Goal: Task Accomplishment & Management: Complete application form

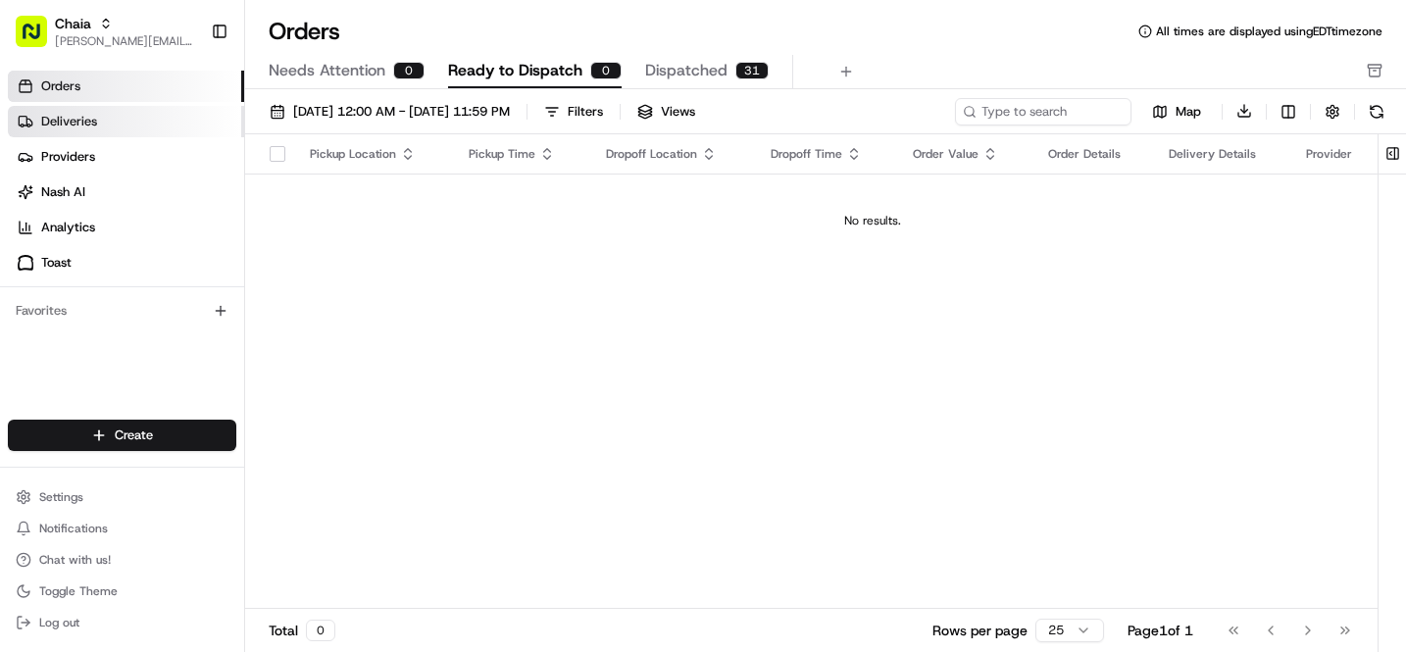
click at [109, 122] on link "Deliveries" at bounding box center [126, 121] width 236 height 31
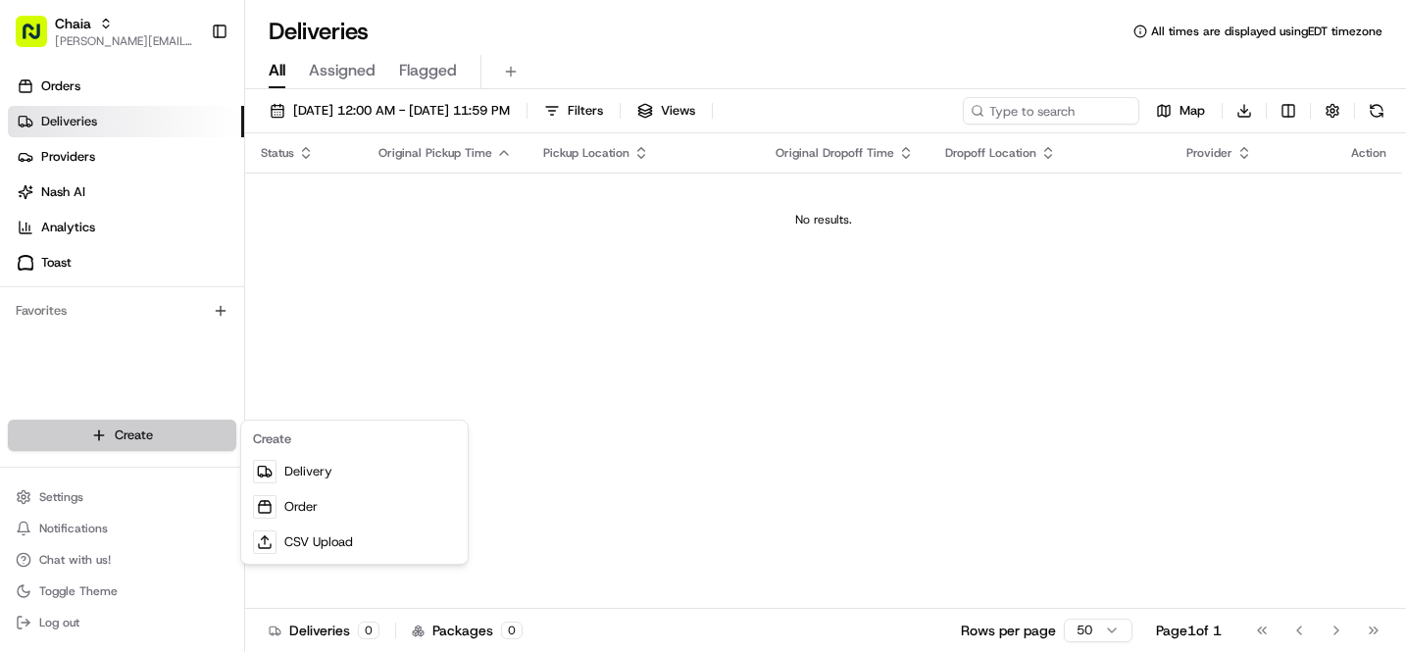
click at [152, 428] on html "Chaia [EMAIL_ADDRESS][DOMAIN_NAME] Toggle Sidebar Orders Deliveries Providers […" at bounding box center [703, 326] width 1406 height 652
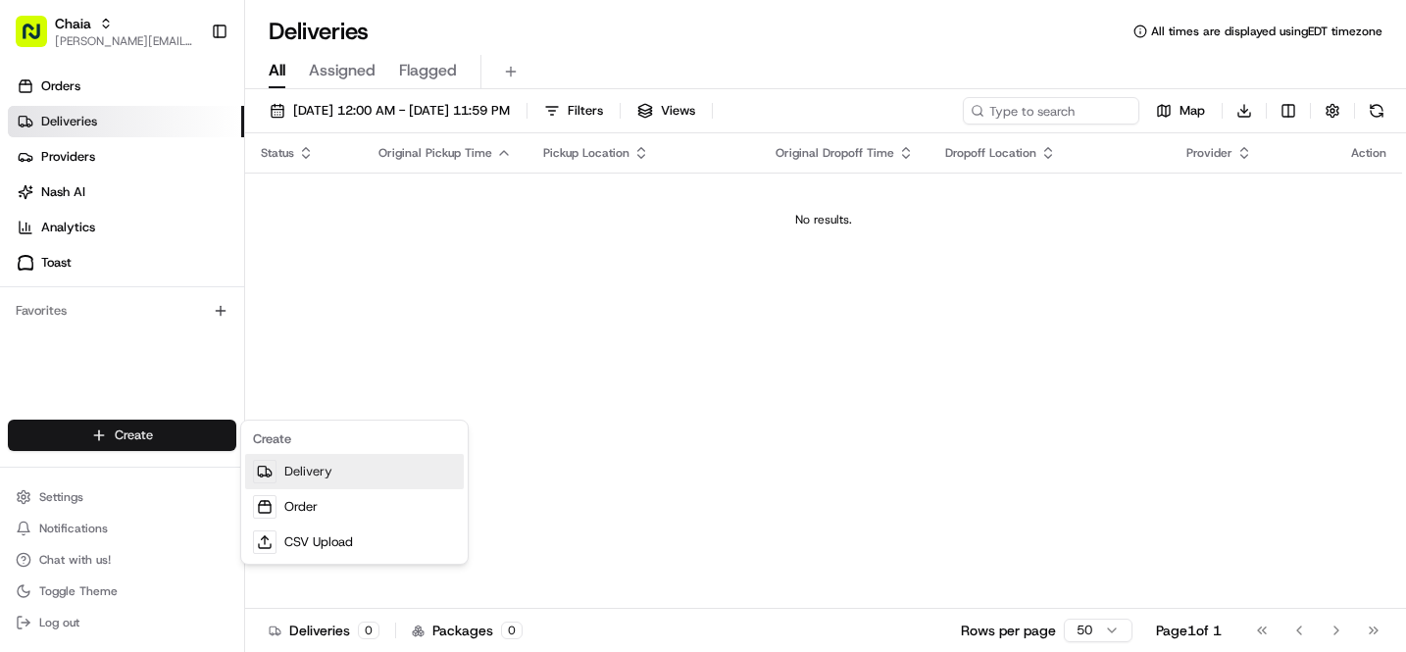
click at [311, 471] on link "Delivery" at bounding box center [354, 471] width 219 height 35
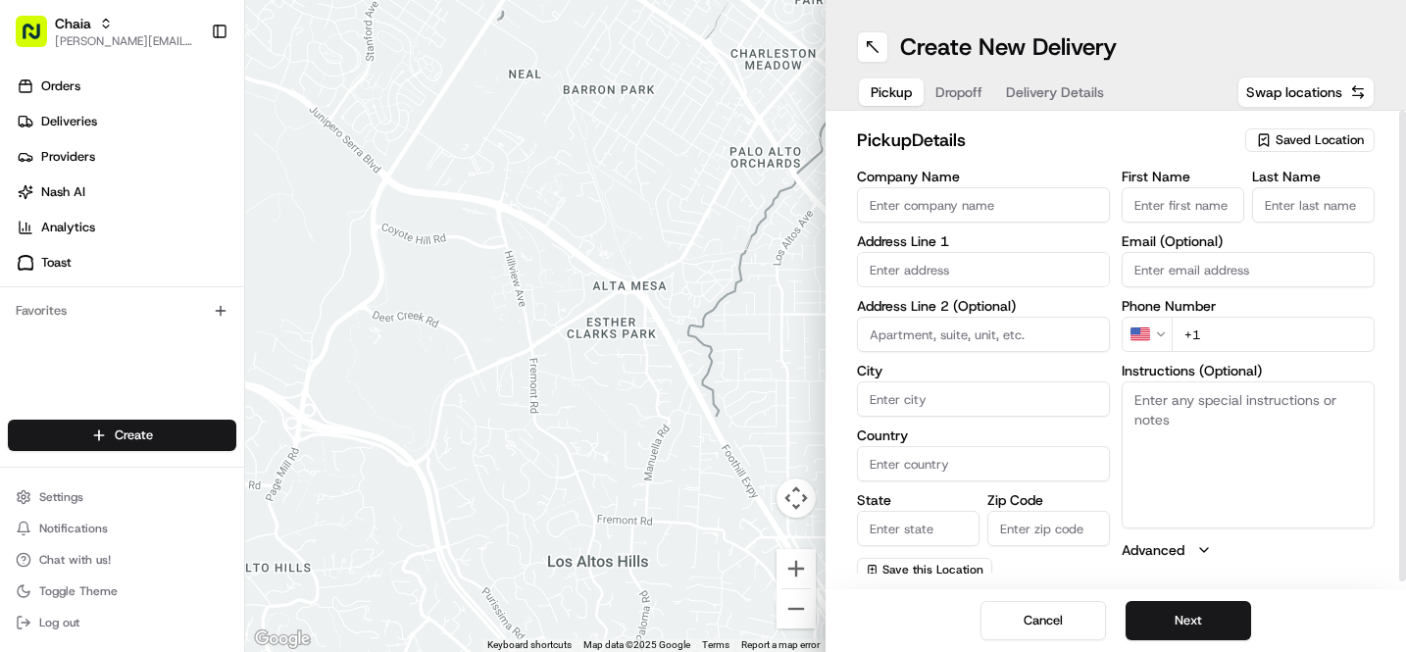
click at [929, 212] on input "Company Name" at bounding box center [983, 204] width 253 height 35
type input "Chaia Georgetown LLC"
type input "[STREET_ADDRESS][US_STATE]"
type input "[US_STATE], [GEOGRAPHIC_DATA]"
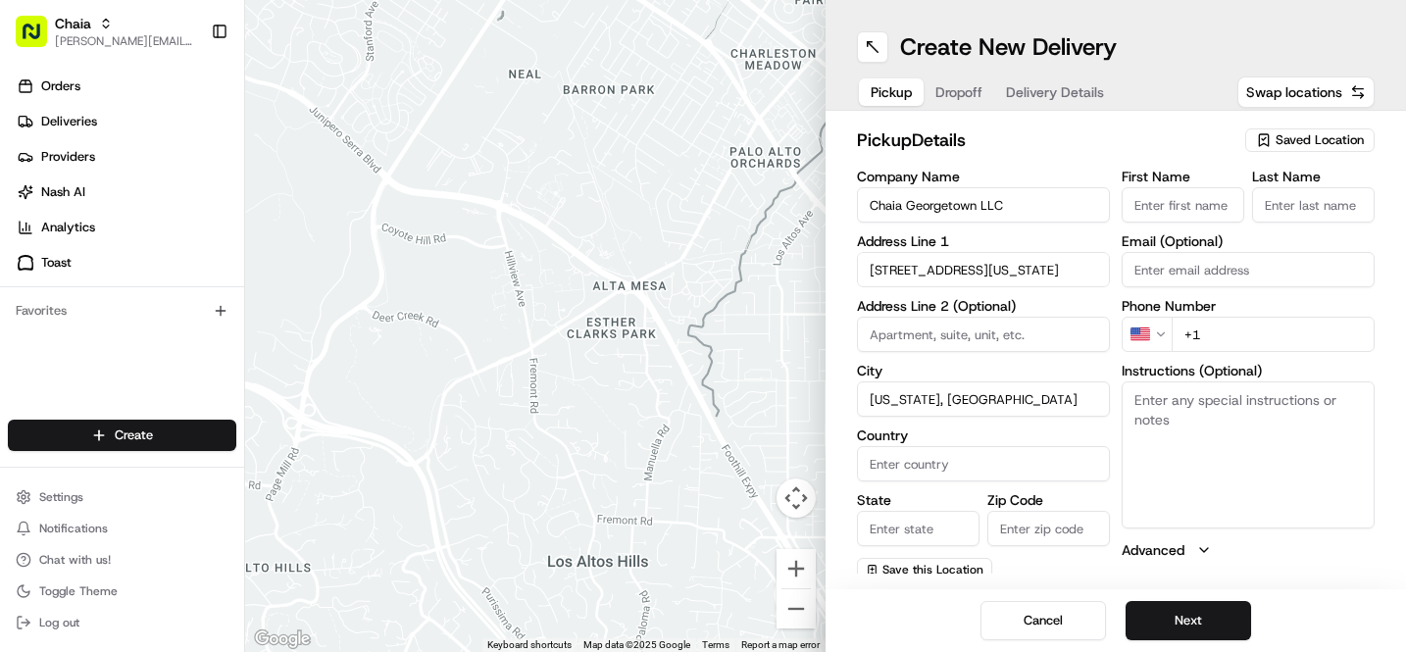
type input "[GEOGRAPHIC_DATA]"
type input "DC"
type input "20007"
type input "[PERSON_NAME]"
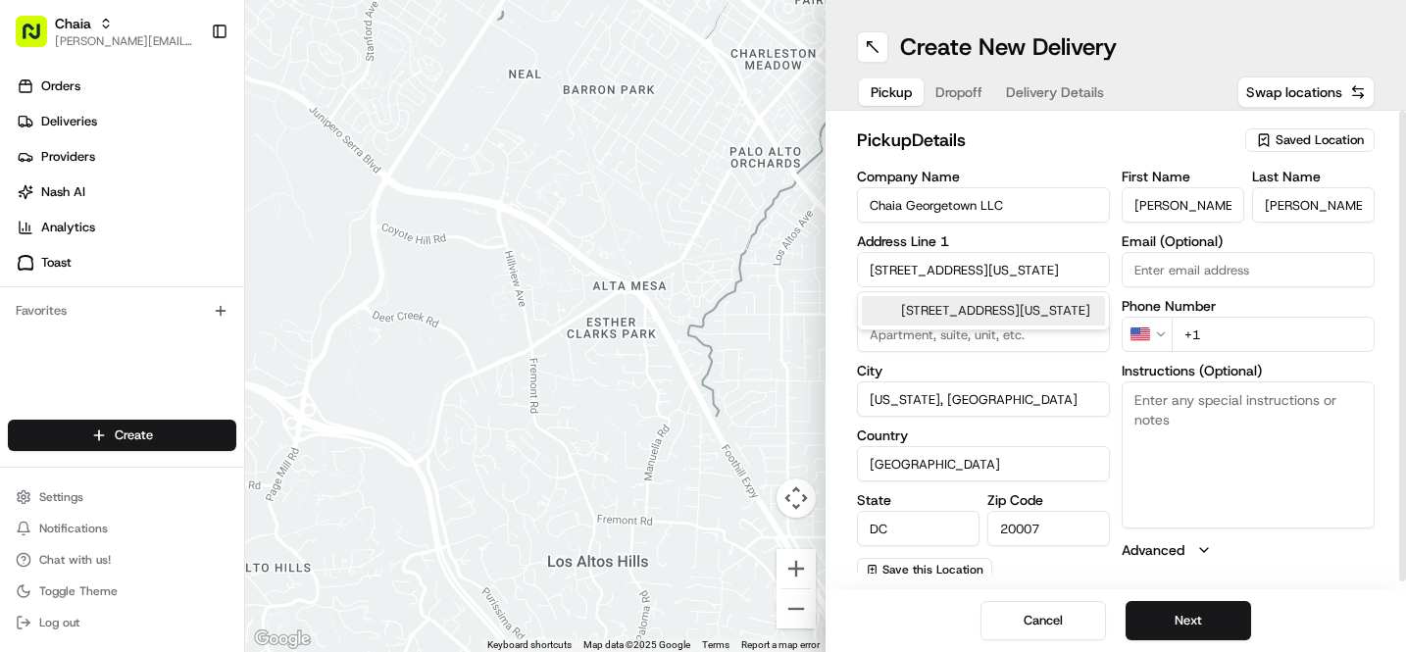
click at [1206, 206] on input "[PERSON_NAME]" at bounding box center [1183, 204] width 123 height 35
type input "B"
click at [1310, 204] on input "[PERSON_NAME]" at bounding box center [1313, 204] width 123 height 35
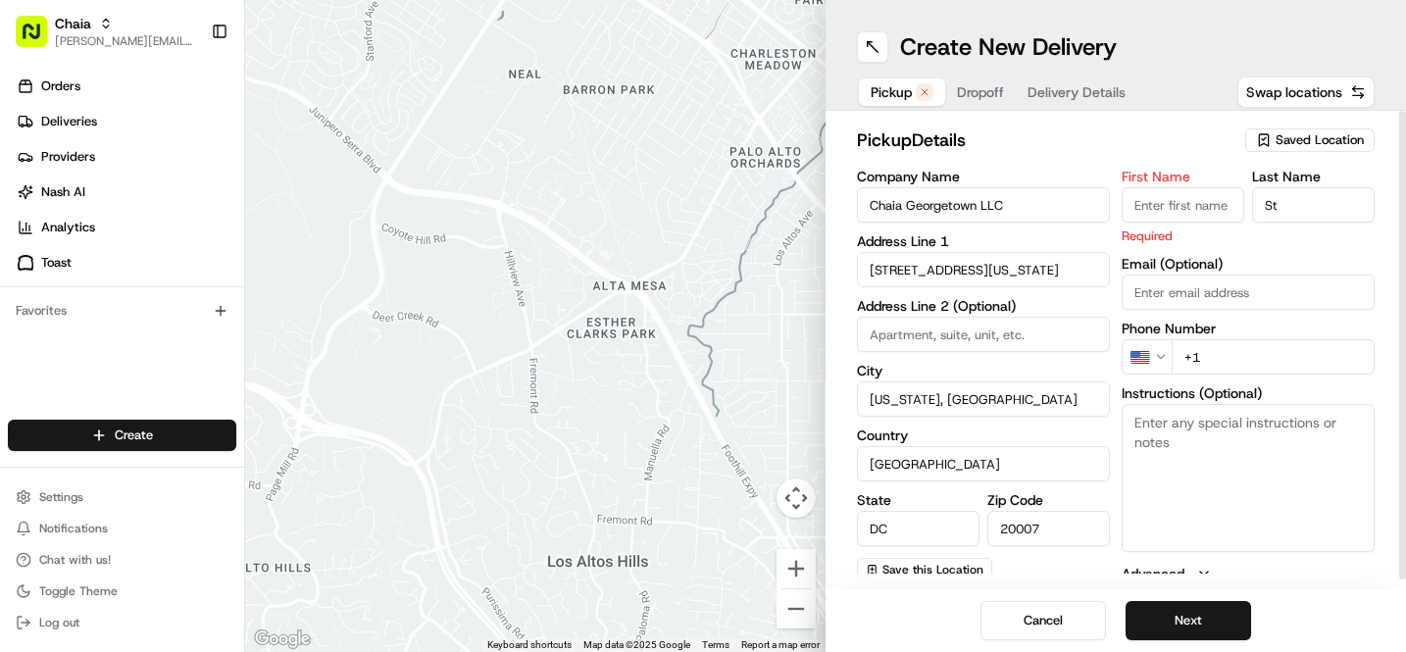
type input "S"
click at [1214, 359] on div "First Name Required Last Name Email (Optional) Phone Number US +1 Instructions …" at bounding box center [1248, 377] width 253 height 414
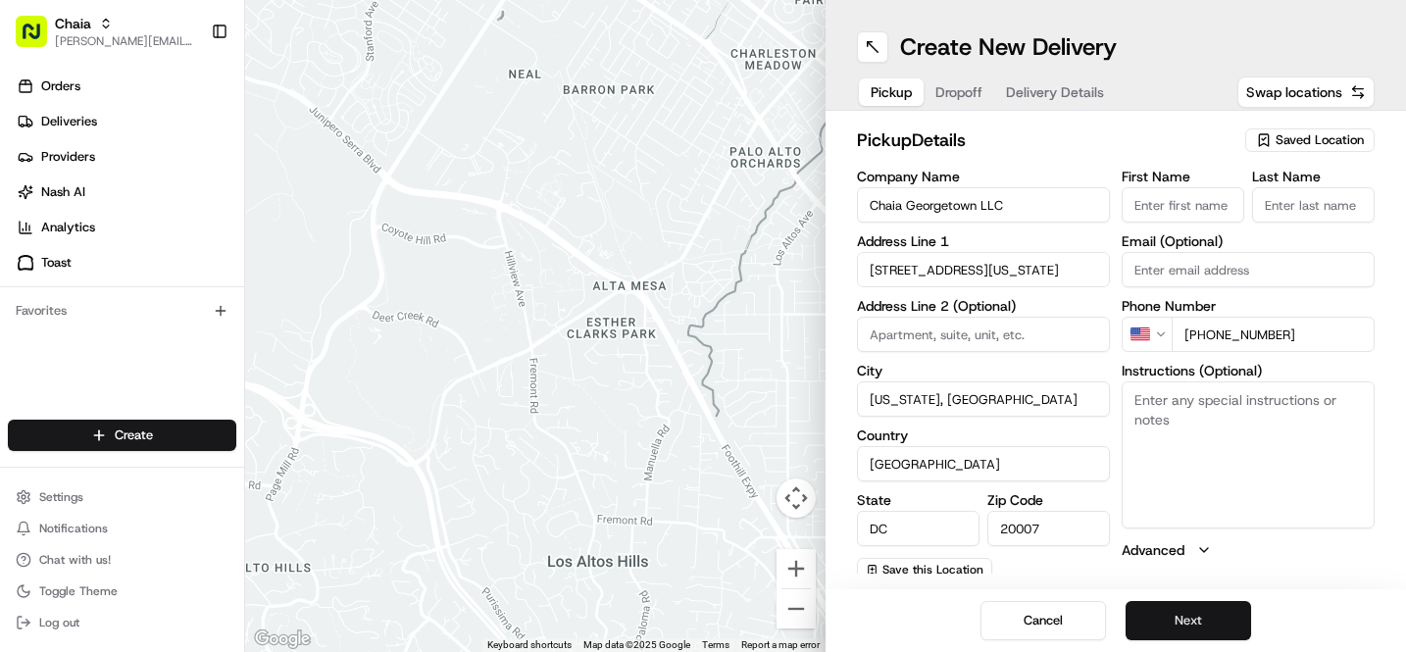
type input "[PHONE_NUMBER]"
click at [1181, 616] on button "Next" at bounding box center [1187, 620] width 125 height 39
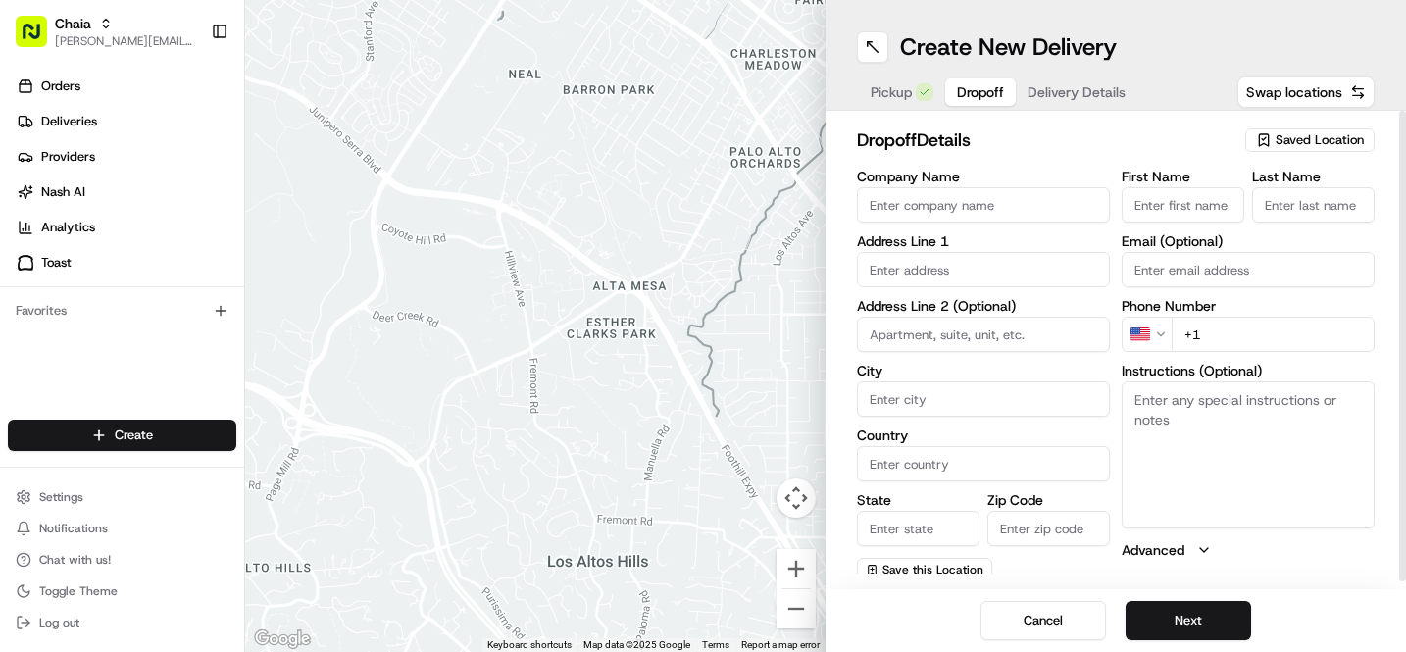
click at [947, 206] on input "Company Name" at bounding box center [983, 204] width 253 height 35
click at [1037, 151] on h2 "dropoff Details" at bounding box center [1045, 139] width 376 height 27
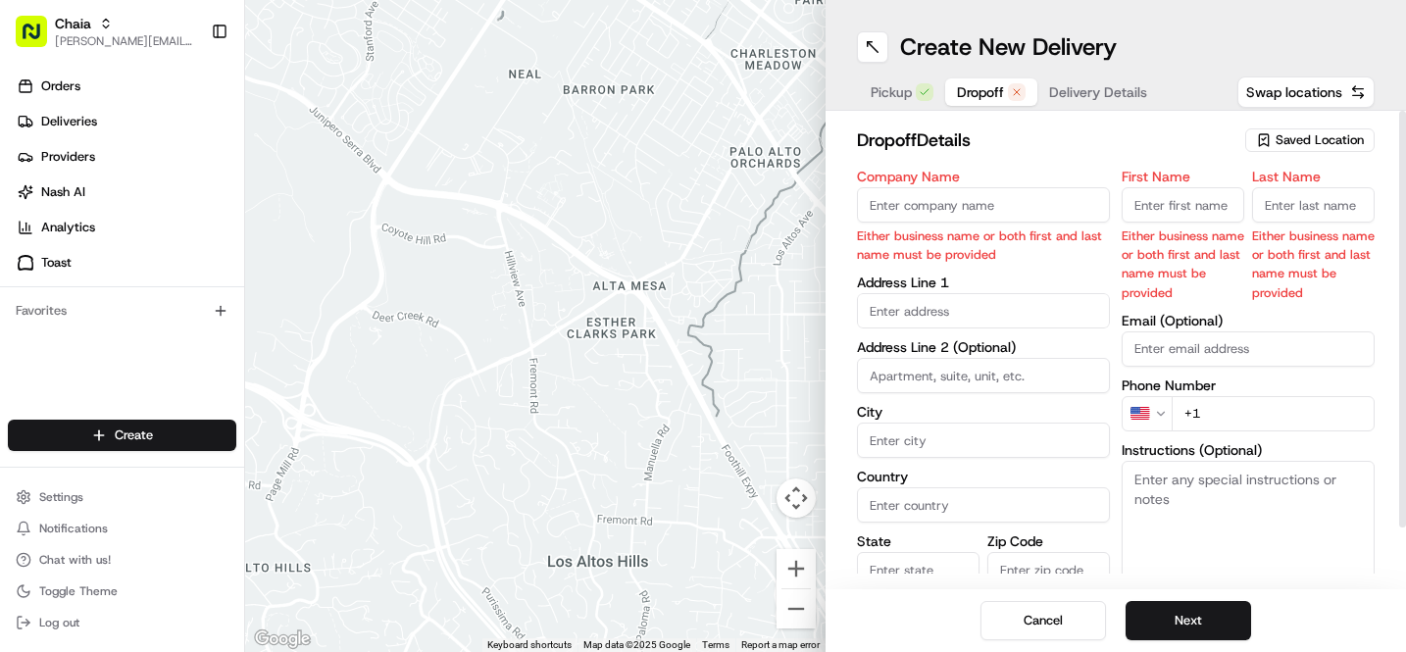
click at [953, 205] on input "Company Name" at bounding box center [983, 204] width 253 height 35
type input "[GEOGRAPHIC_DATA] ([GEOGRAPHIC_DATA])"
click at [1147, 204] on input "First Name" at bounding box center [1183, 204] width 123 height 35
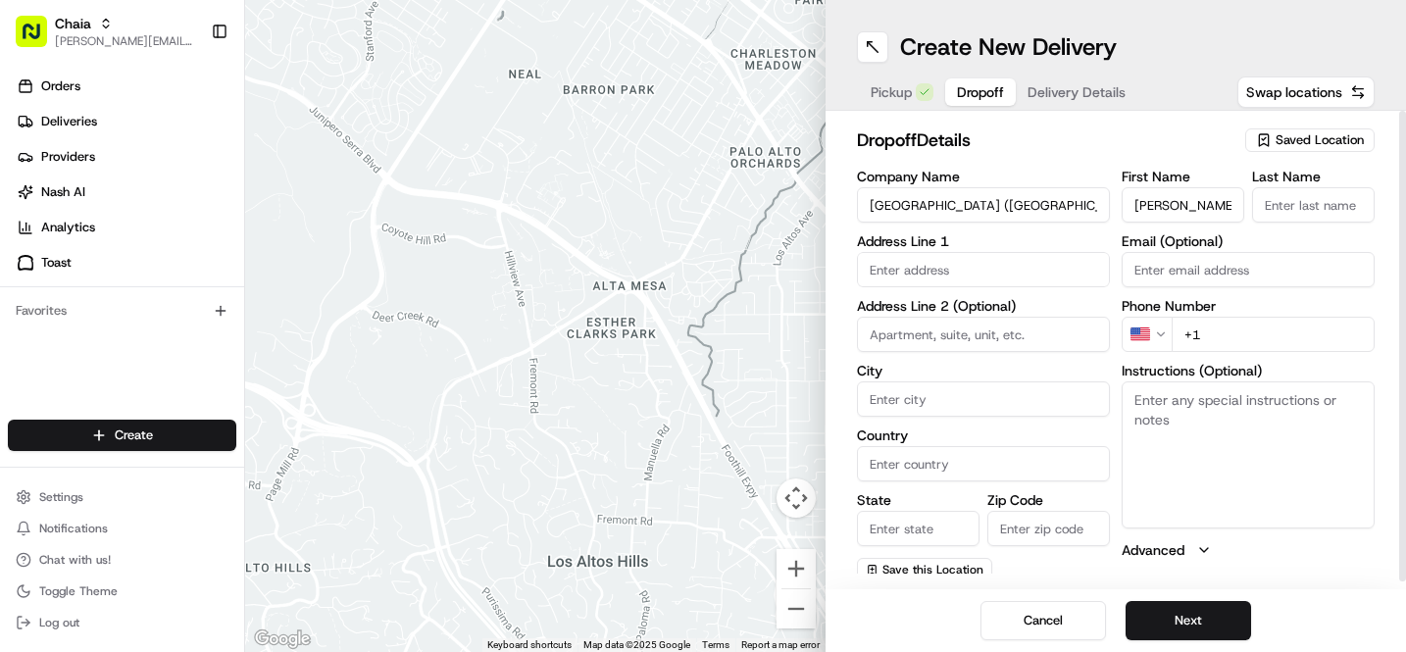
type input "[PERSON_NAME]"
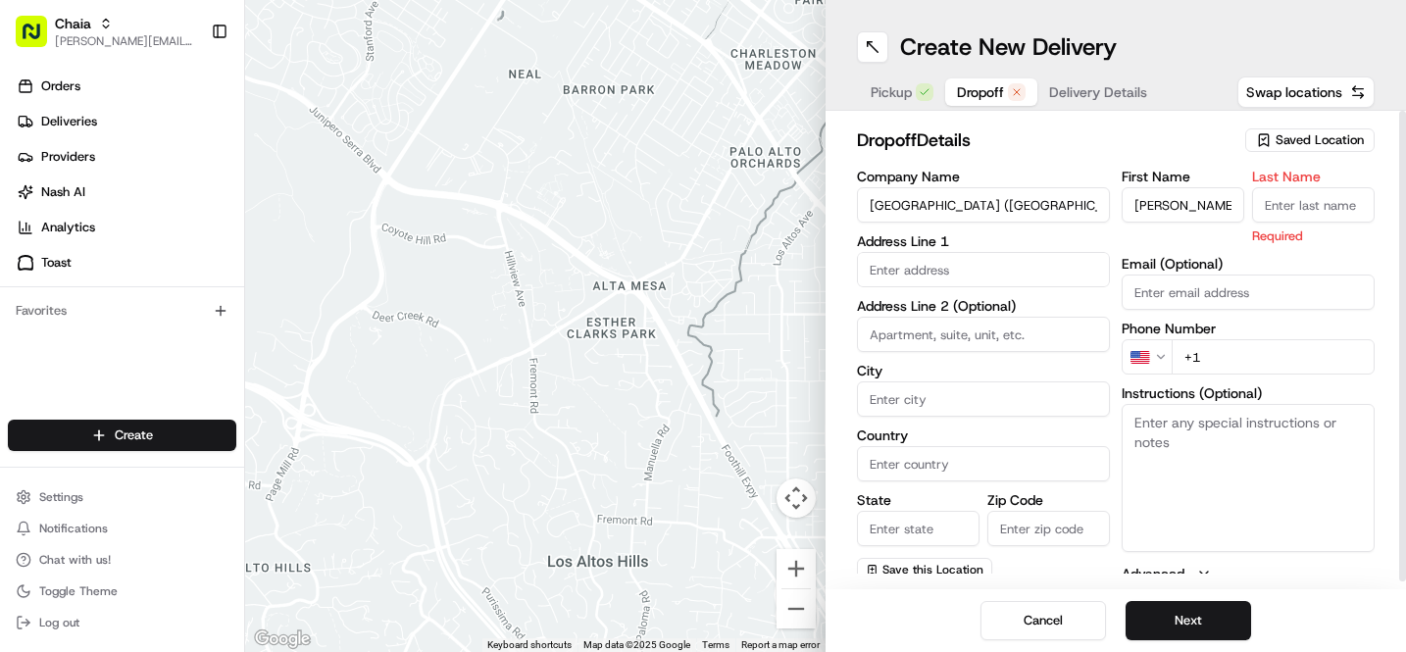
click at [1206, 333] on div "Phone Number US +1" at bounding box center [1248, 348] width 253 height 53
type input "+1 682 55"
click at [1123, 282] on input "Email (Optional)" at bounding box center [1248, 292] width 253 height 35
type input "8"
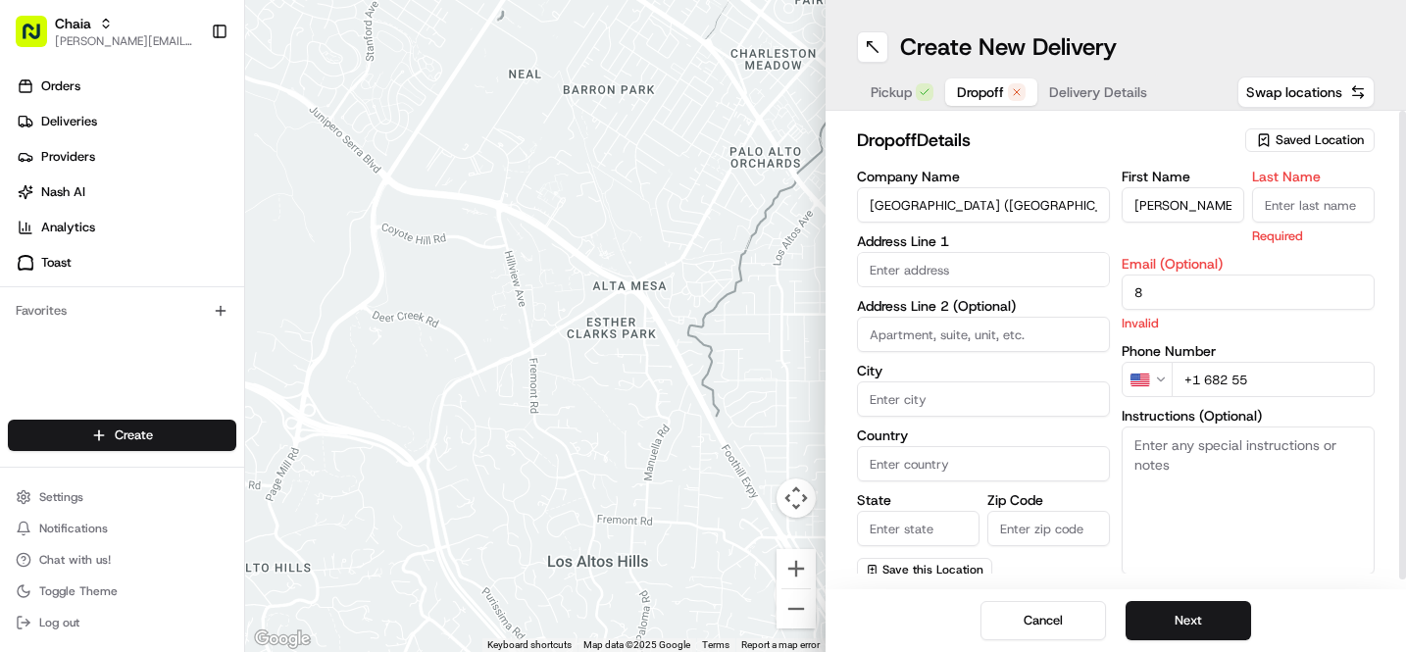
click at [1256, 356] on div "Phone Number US +1 682 55" at bounding box center [1248, 370] width 253 height 53
type input "[PHONE_NUMBER]"
click at [1168, 298] on input "8" at bounding box center [1248, 292] width 253 height 35
click at [915, 273] on input "text" at bounding box center [983, 269] width 253 height 35
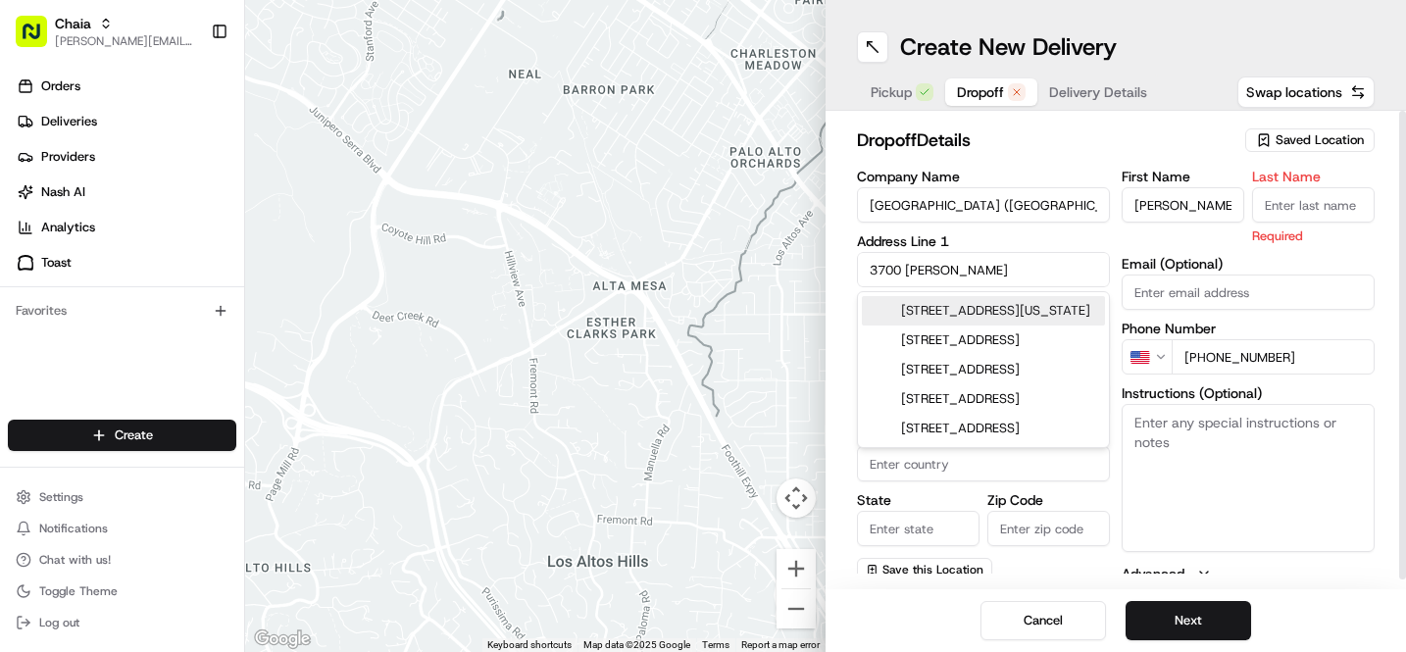
click at [956, 324] on div "[STREET_ADDRESS][US_STATE]" at bounding box center [983, 310] width 243 height 29
type input "[STREET_ADDRESS][US_STATE]"
type input "[US_STATE]"
type input "[GEOGRAPHIC_DATA]"
type input "DC"
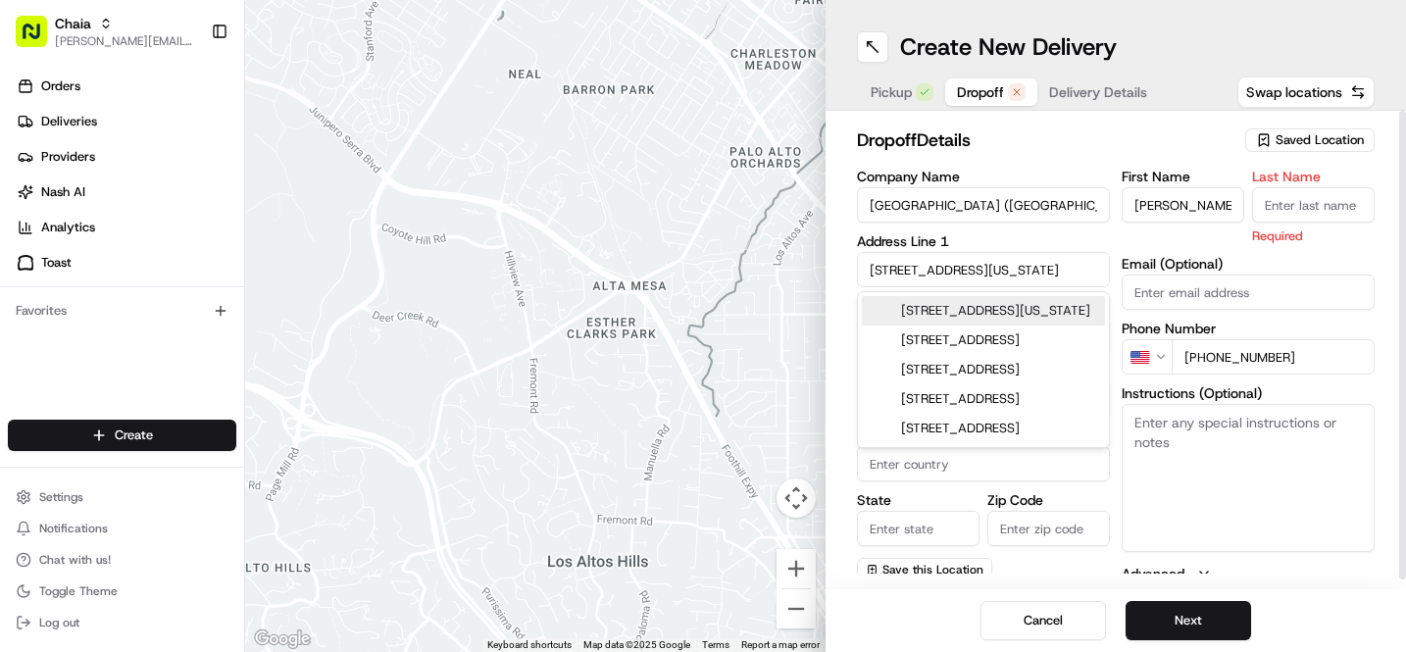
type input "20007"
type input "[STREET_ADDRESS]"
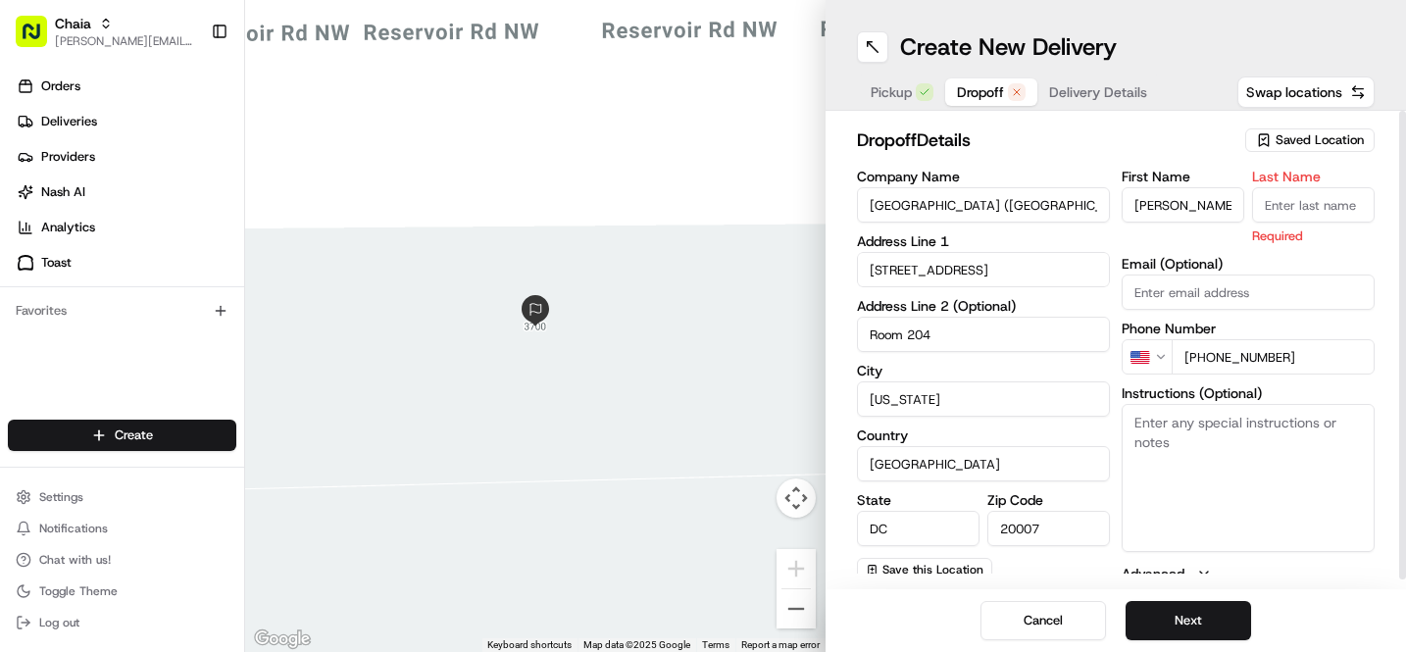
type input "Room 204"
click at [1207, 531] on textarea "Instructions (Optional)" at bounding box center [1248, 477] width 253 height 147
click at [1305, 212] on input "Last Name" at bounding box center [1313, 204] width 123 height 35
type input "T"
type input "Nolastname"
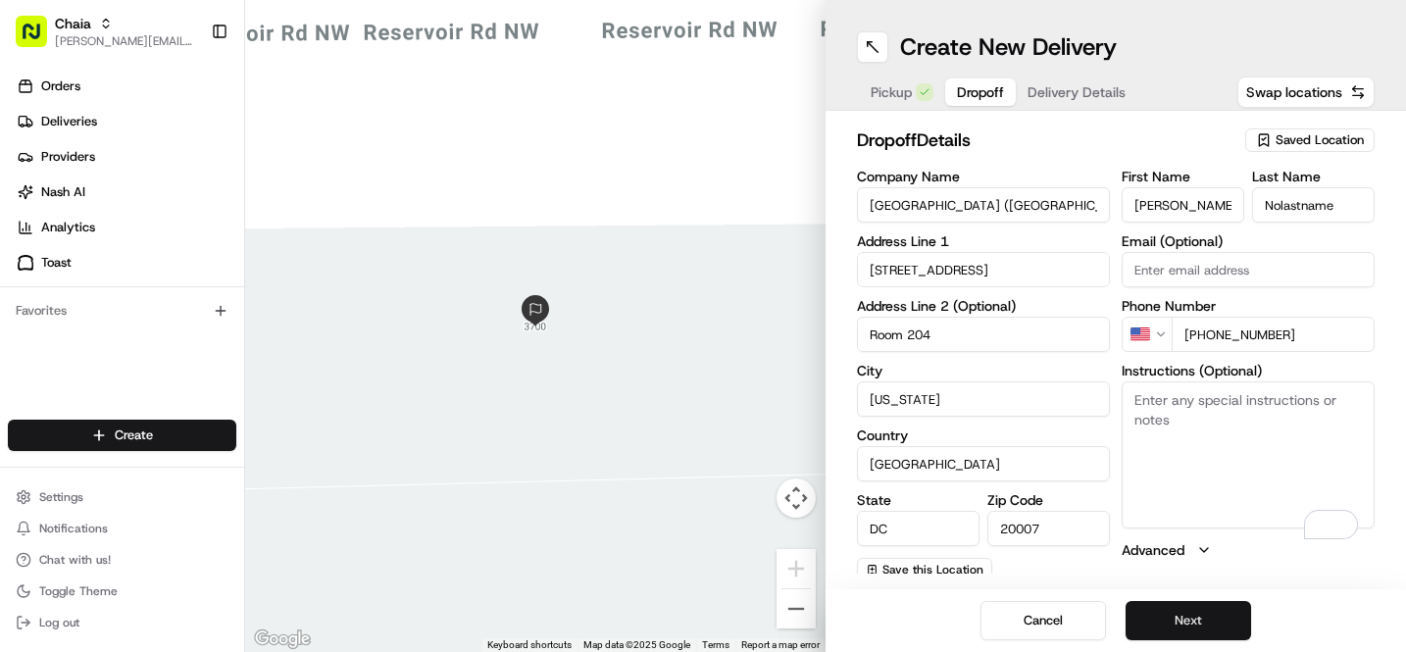
click at [1192, 623] on button "Next" at bounding box center [1187, 620] width 125 height 39
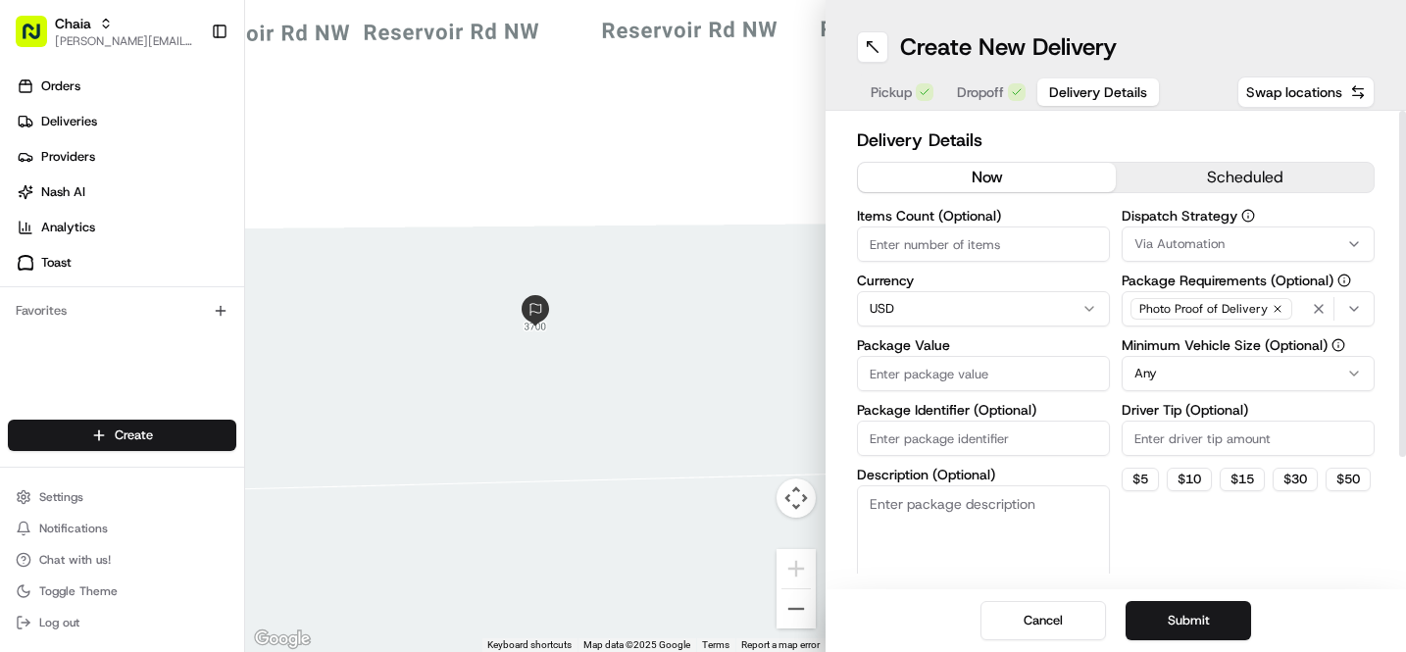
click at [1179, 187] on button "scheduled" at bounding box center [1245, 177] width 258 height 29
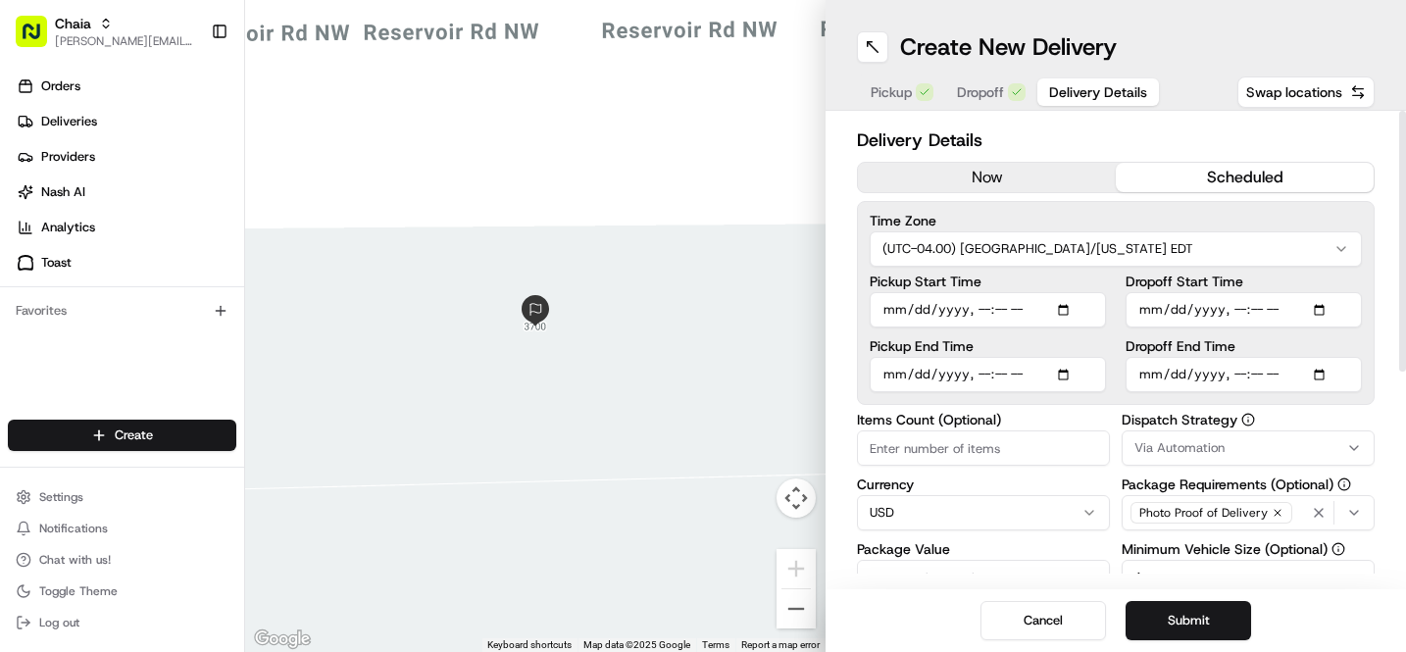
click at [895, 309] on input "Pickup Start Time" at bounding box center [988, 309] width 236 height 35
click at [981, 308] on input "Pickup Start Time" at bounding box center [988, 309] width 236 height 35
click at [1010, 313] on input "Pickup Start Time" at bounding box center [988, 309] width 236 height 35
type input "[DATE]T18:05"
click at [894, 376] on input "Pickup End Time" at bounding box center [988, 374] width 236 height 35
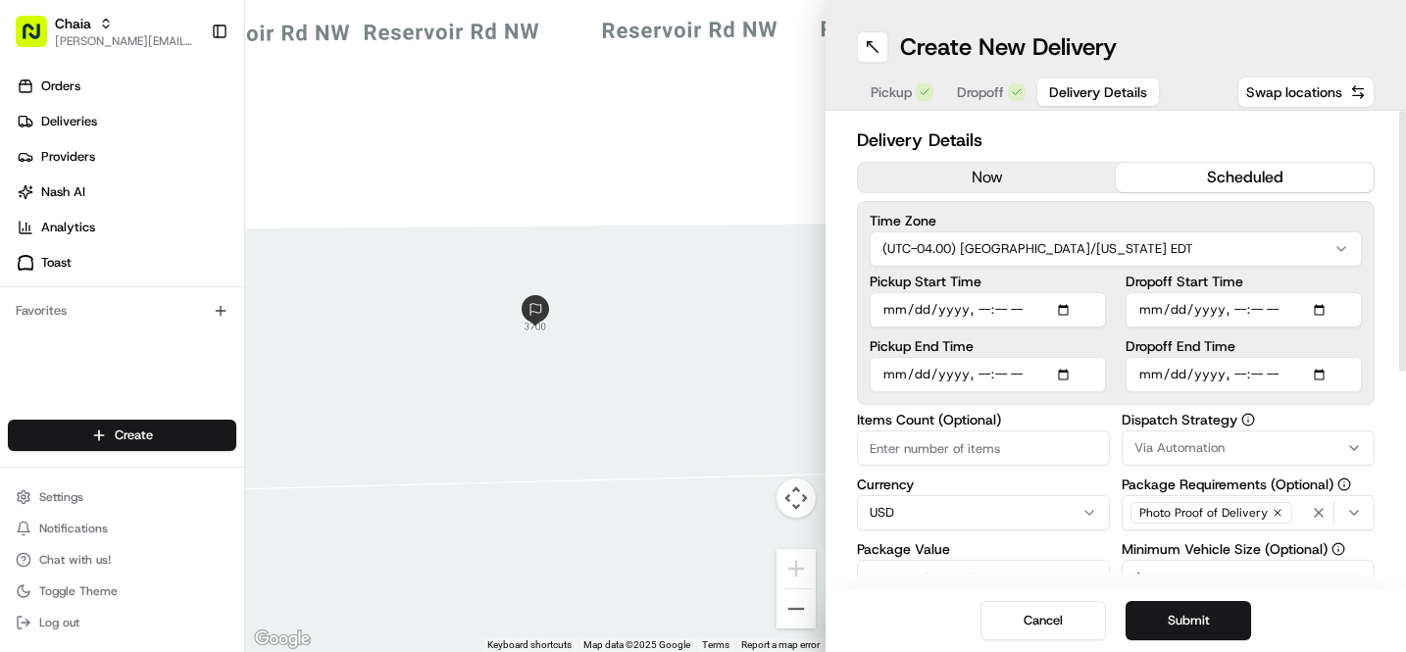
click at [979, 374] on input "Pickup End Time" at bounding box center [988, 374] width 236 height 35
type input "[DATE]T18:10"
click at [1146, 309] on input "Dropoff Start Time" at bounding box center [1243, 309] width 236 height 35
click at [1232, 306] on input "Dropoff Start Time" at bounding box center [1243, 309] width 236 height 35
type input "[DATE]T18:15"
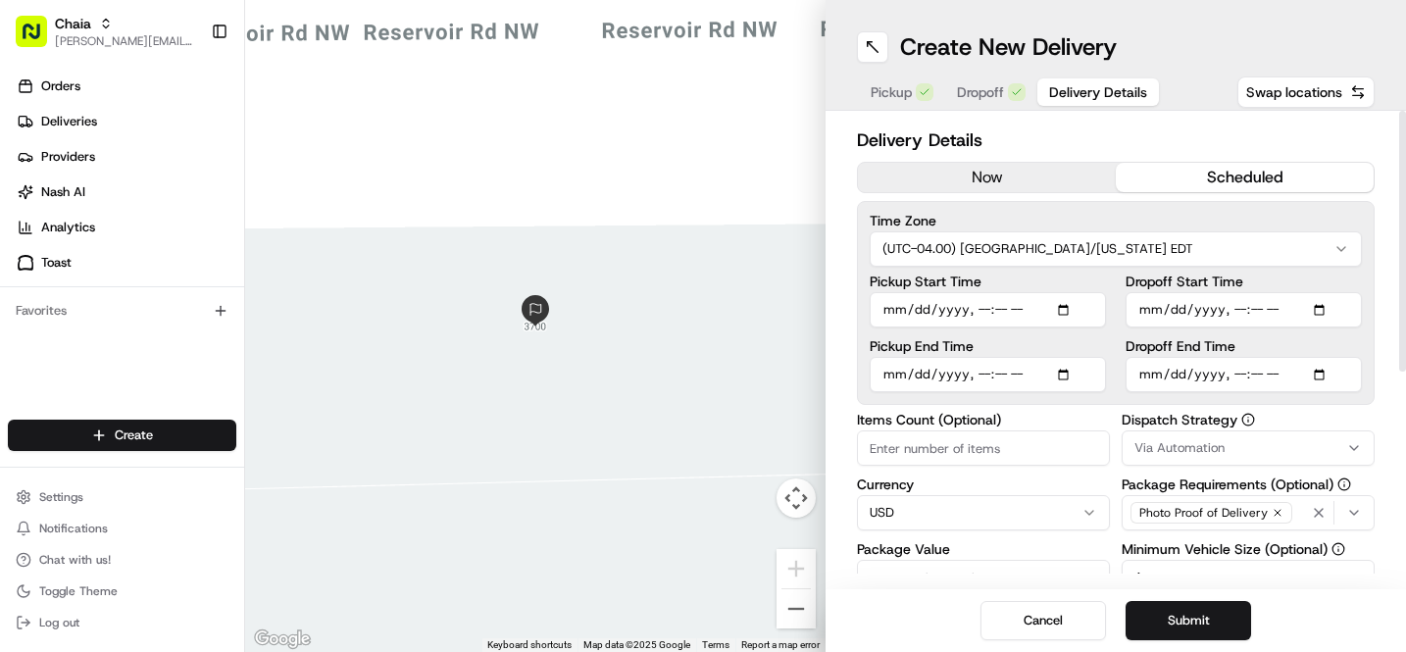
click at [1149, 374] on input "Dropoff End Time" at bounding box center [1243, 374] width 236 height 35
click at [1242, 377] on input "Dropoff End Time" at bounding box center [1243, 374] width 236 height 35
type input "[DATE]T18:25"
click at [965, 452] on input "Items Count (Optional)" at bounding box center [983, 447] width 253 height 35
type input "2"
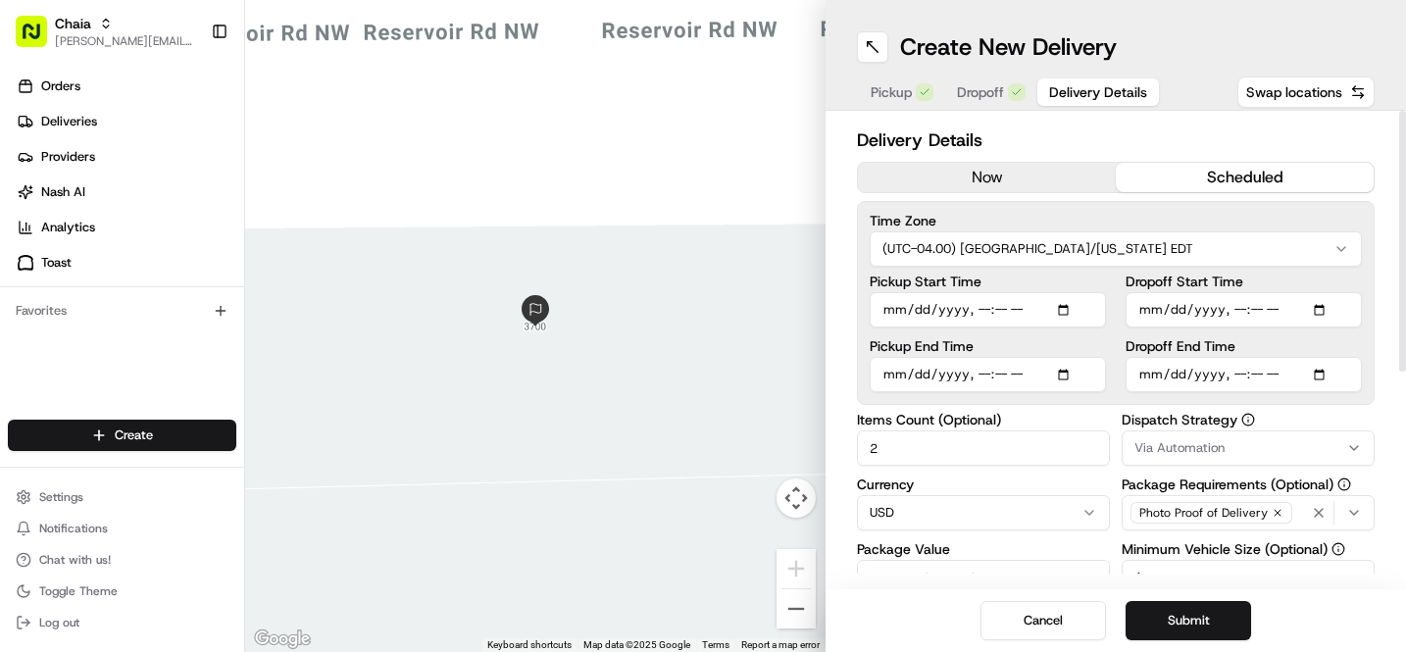
click at [938, 572] on input "Package Value" at bounding box center [983, 577] width 253 height 35
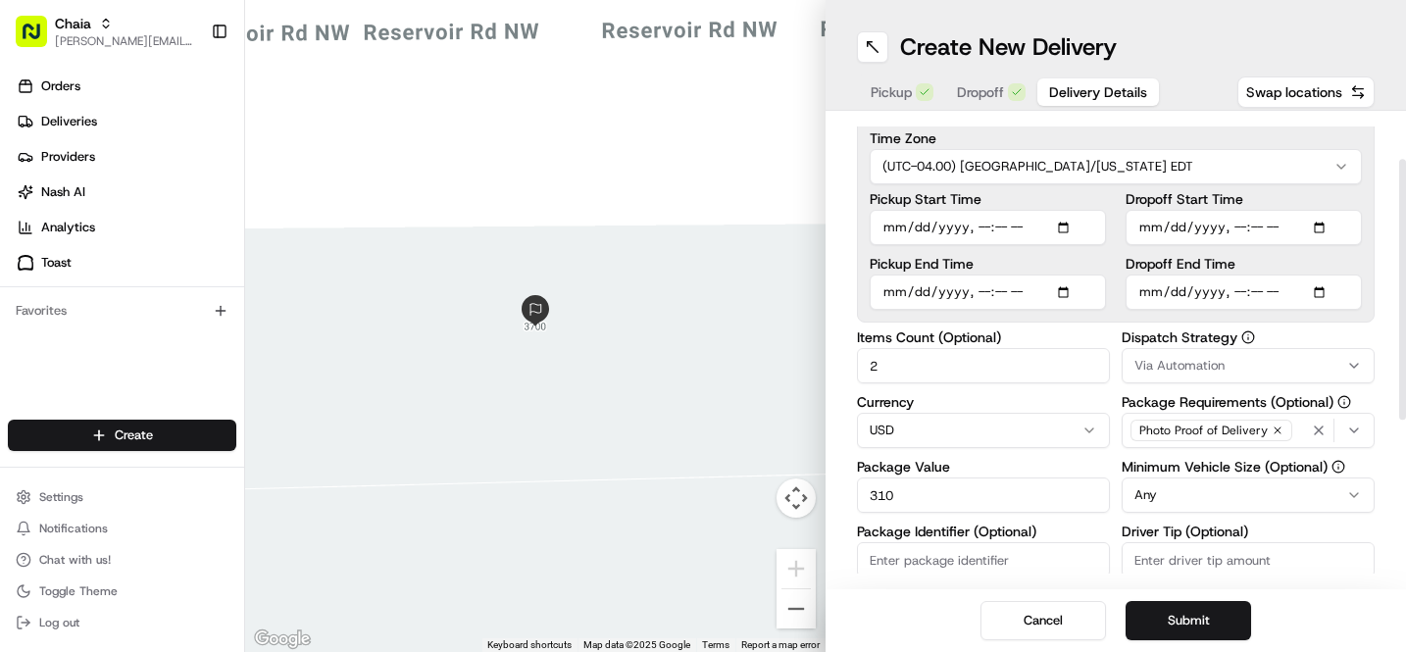
scroll to position [141, 0]
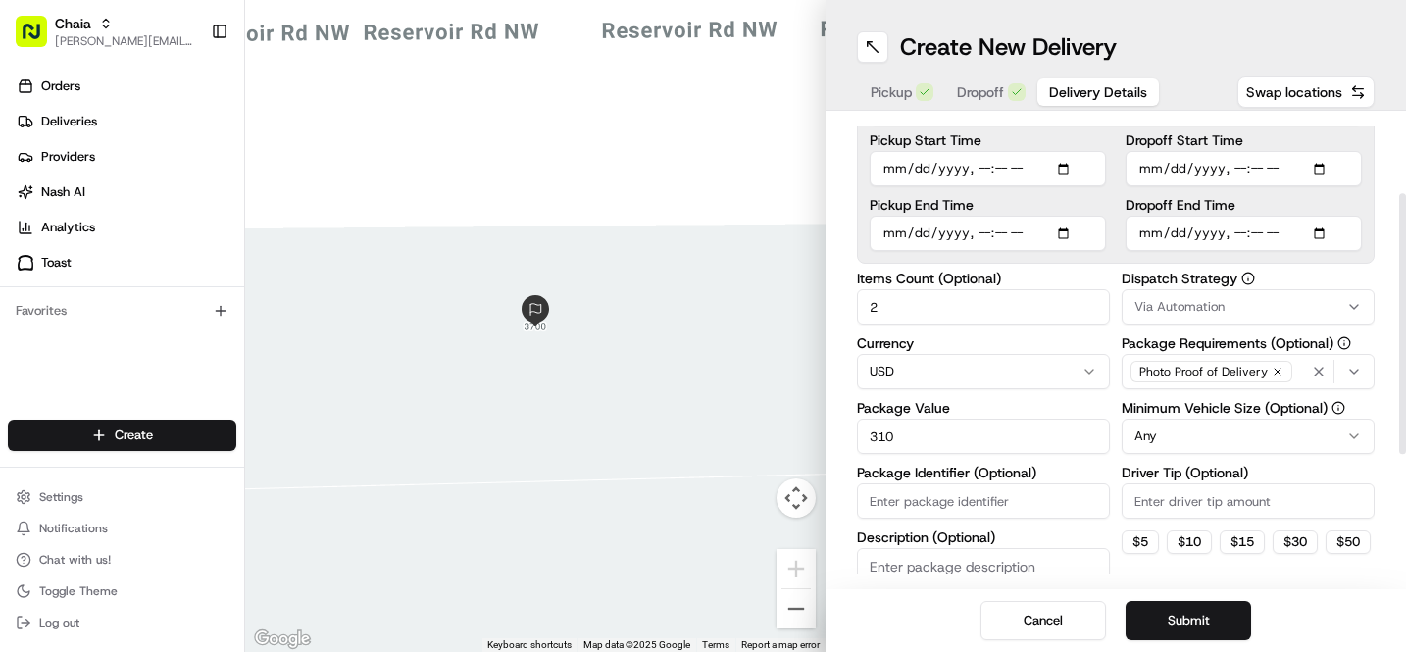
type input "310"
click at [1222, 508] on input "Driver Tip (Optional)" at bounding box center [1248, 500] width 253 height 35
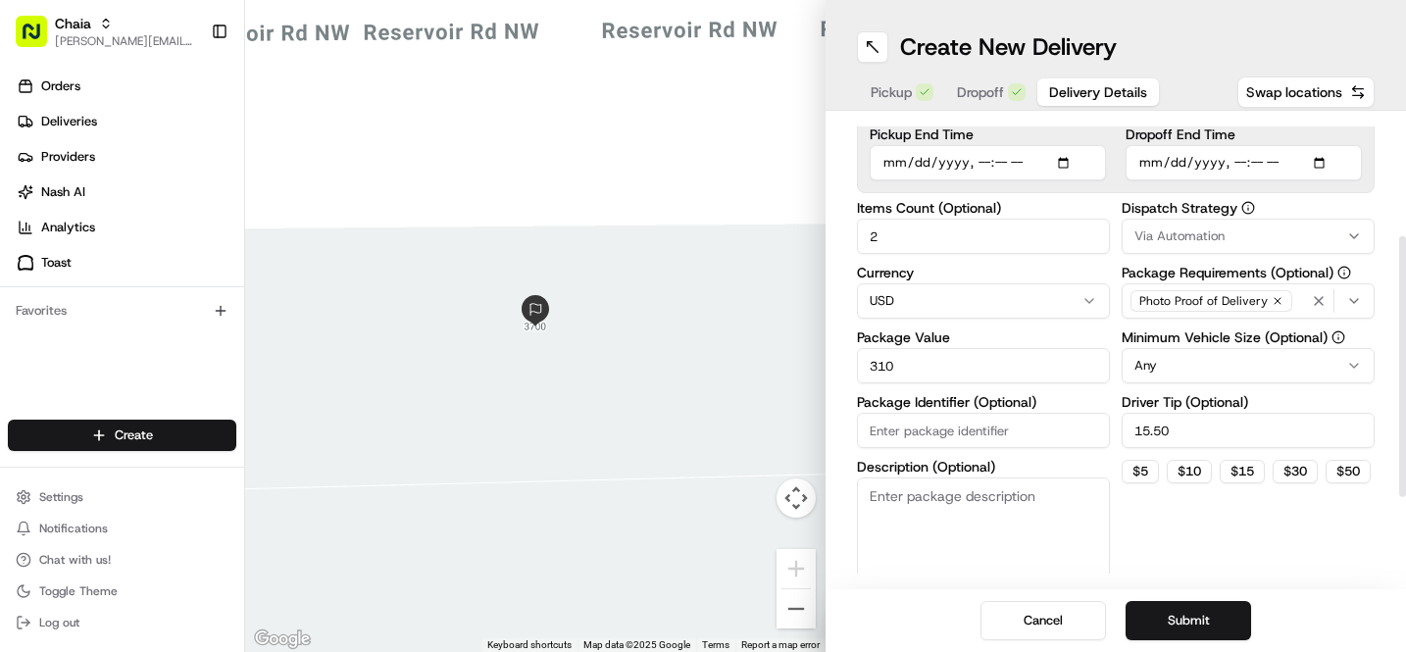
scroll to position [215, 0]
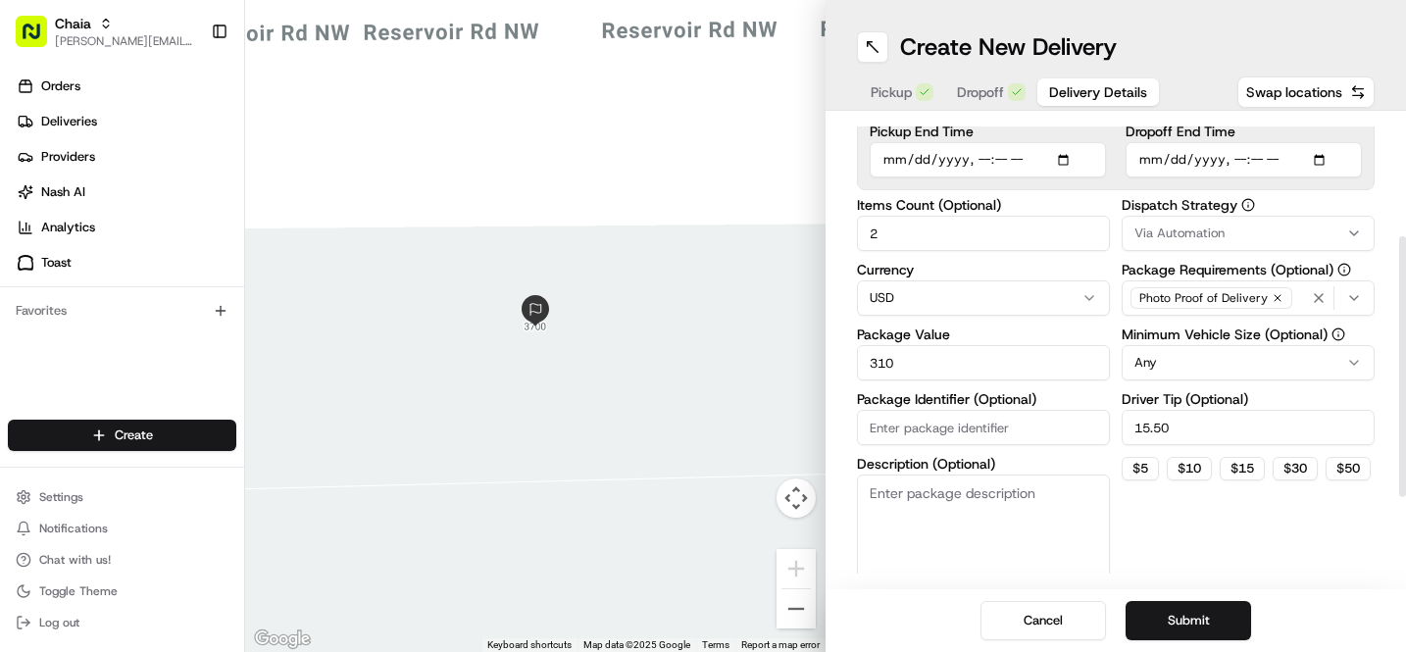
type input "15.50"
click at [922, 492] on textarea "Description (Optional)" at bounding box center [983, 529] width 253 height 110
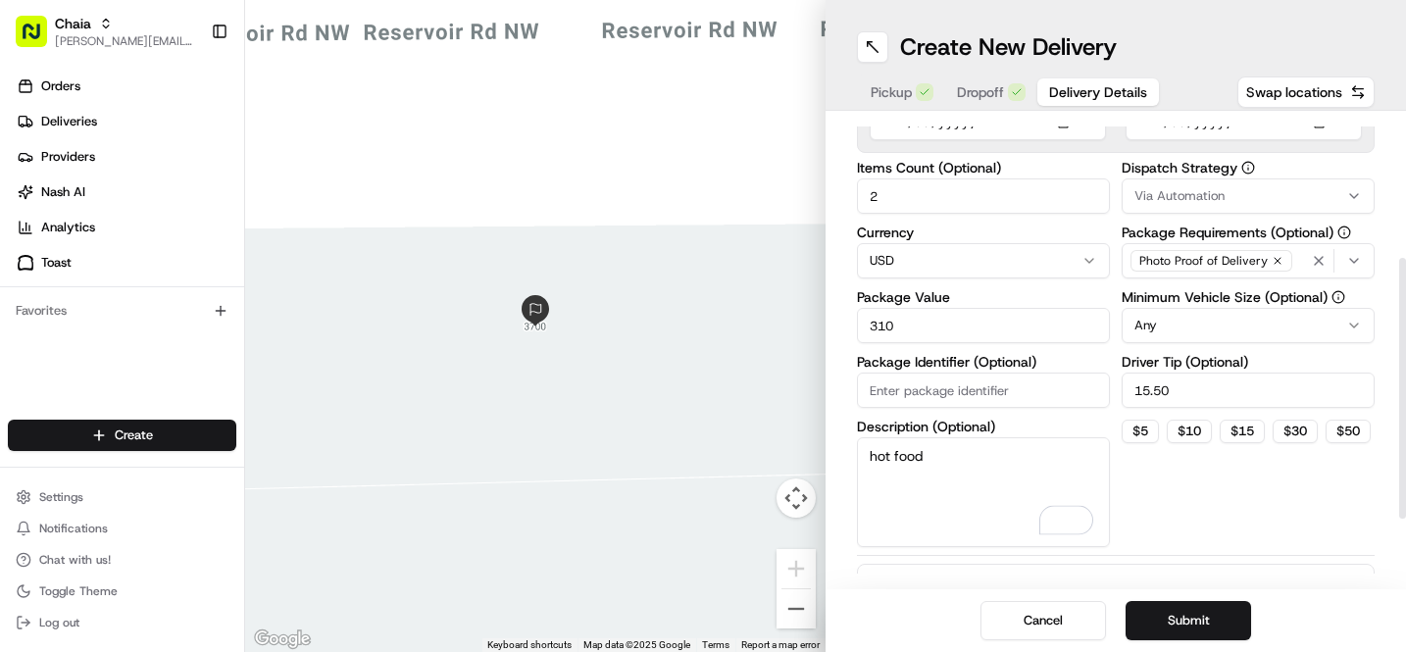
scroll to position [0, 0]
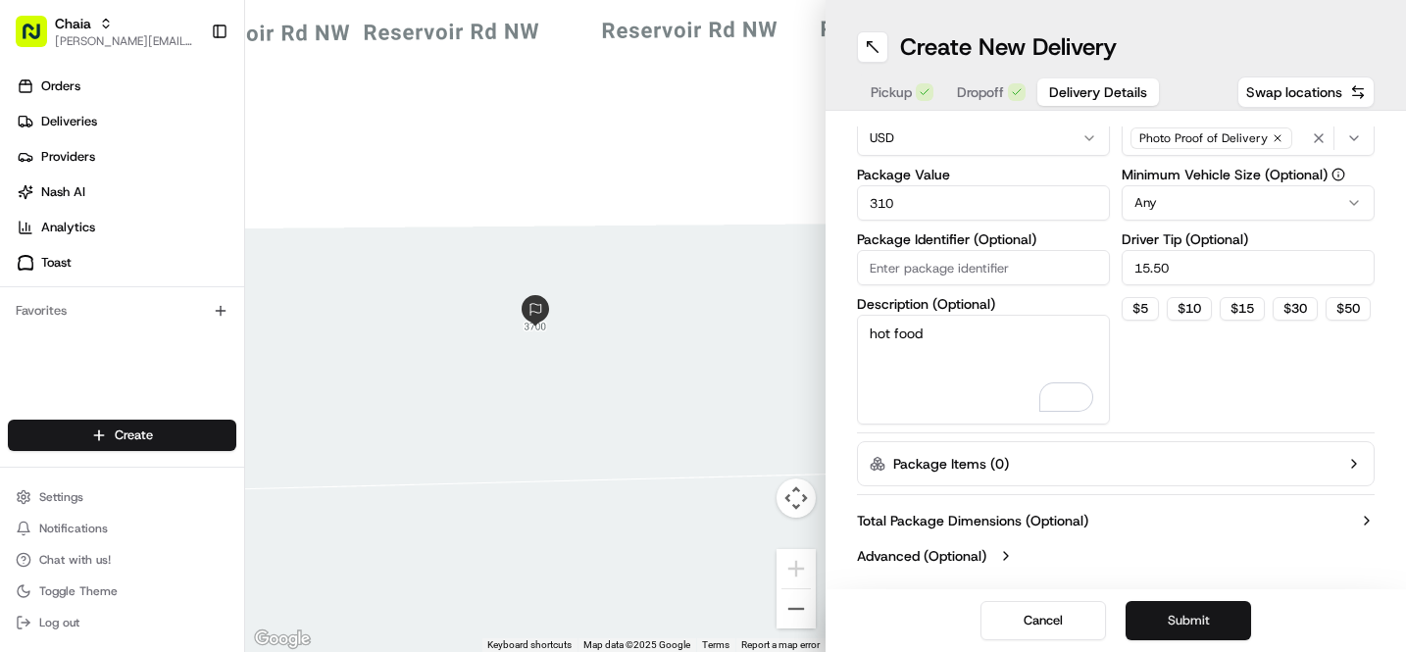
type textarea "hot food"
click at [1203, 614] on button "Submit" at bounding box center [1187, 620] width 125 height 39
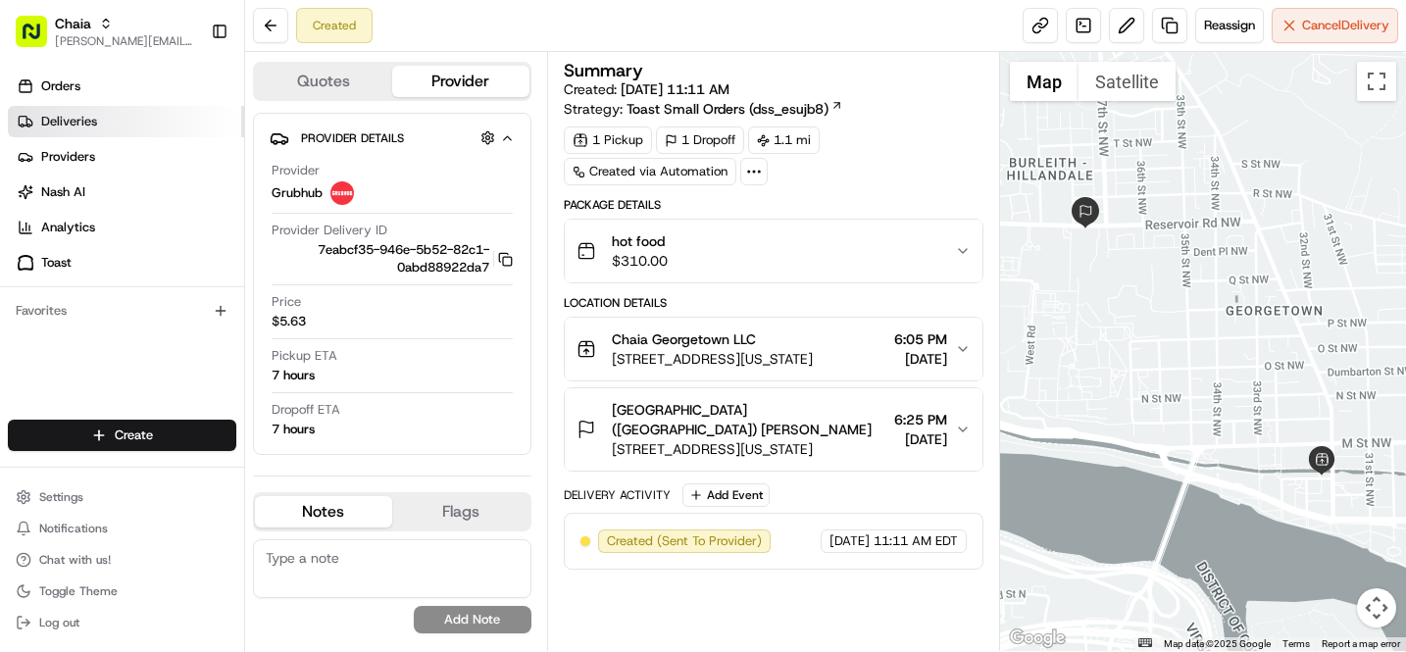
click at [82, 128] on span "Deliveries" at bounding box center [69, 122] width 56 height 18
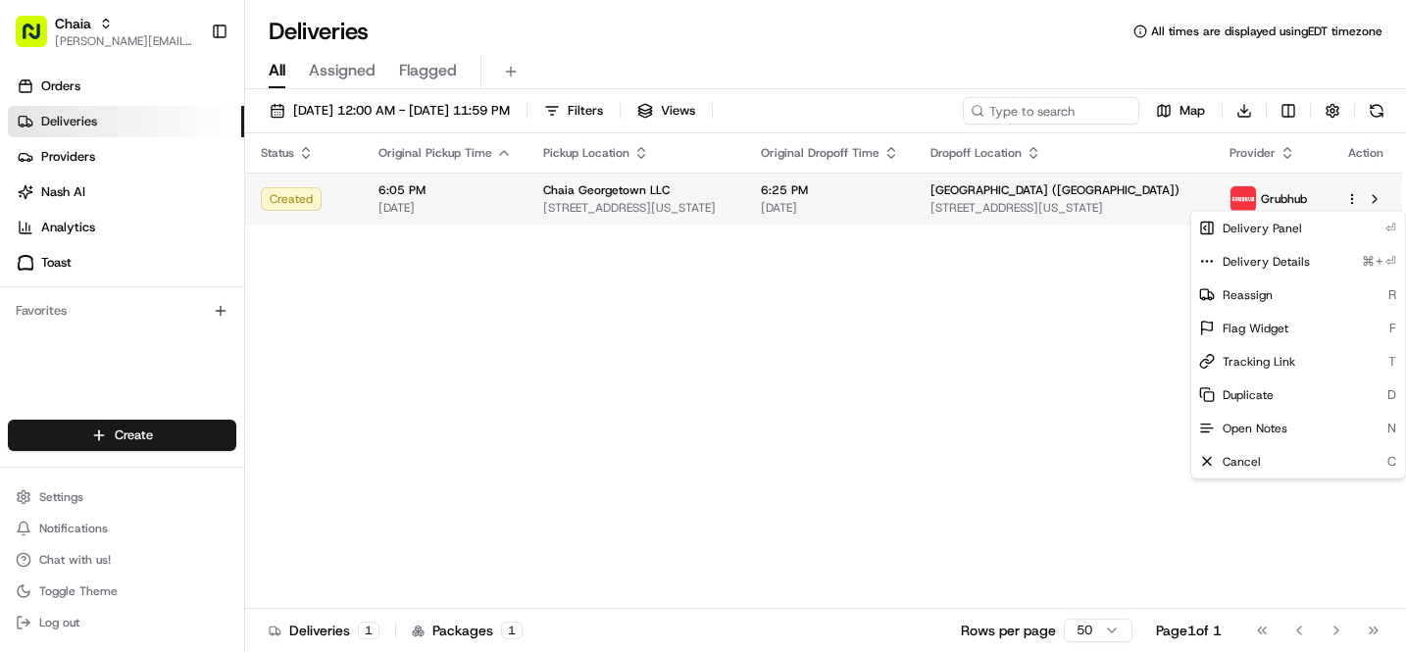
click at [1349, 198] on html "Chaia [EMAIL_ADDRESS][DOMAIN_NAME] Toggle Sidebar Orders Deliveries Providers […" at bounding box center [703, 326] width 1406 height 652
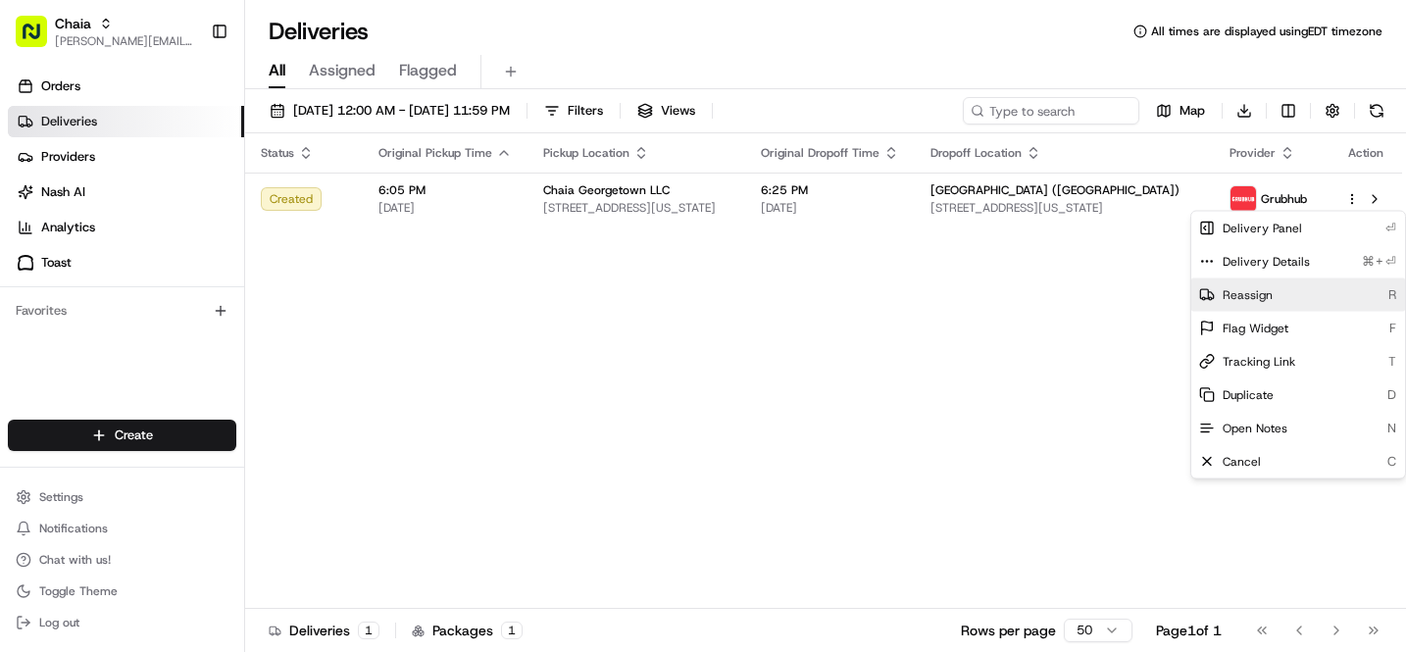
click at [1305, 295] on div "Reassign R" at bounding box center [1298, 294] width 214 height 33
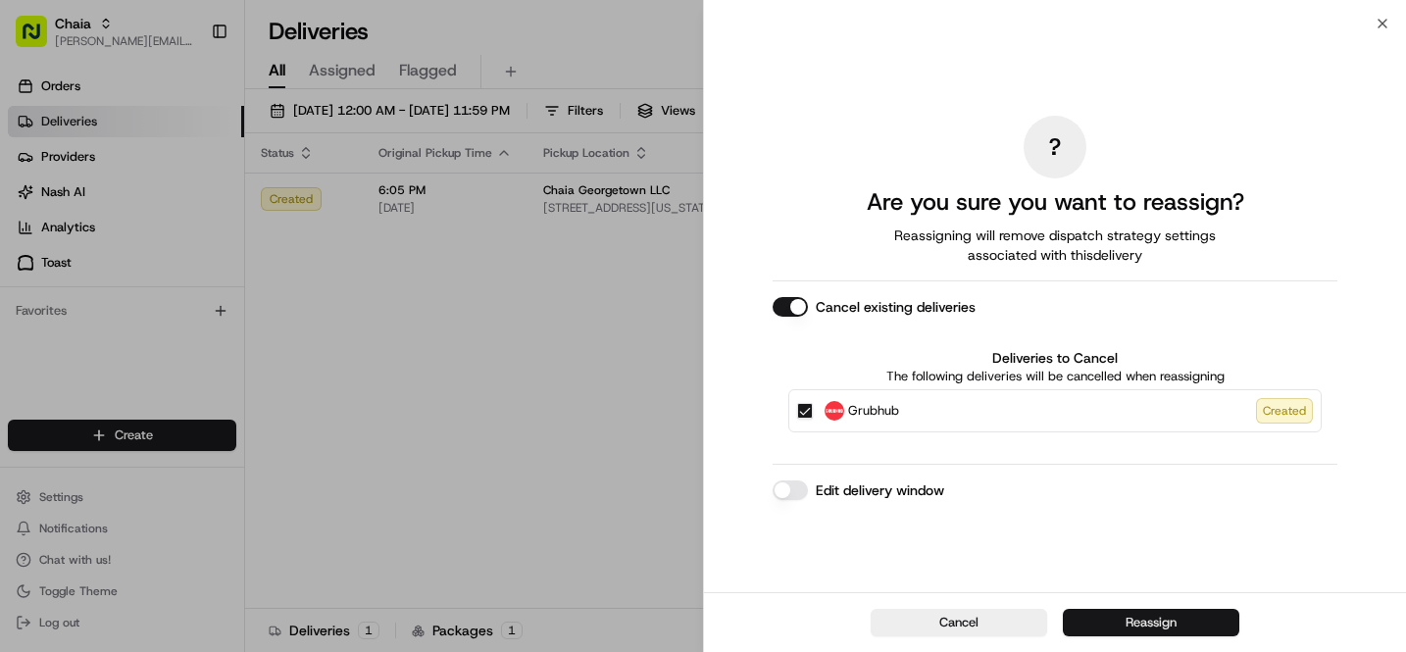
click at [1156, 626] on button "Reassign" at bounding box center [1151, 622] width 176 height 27
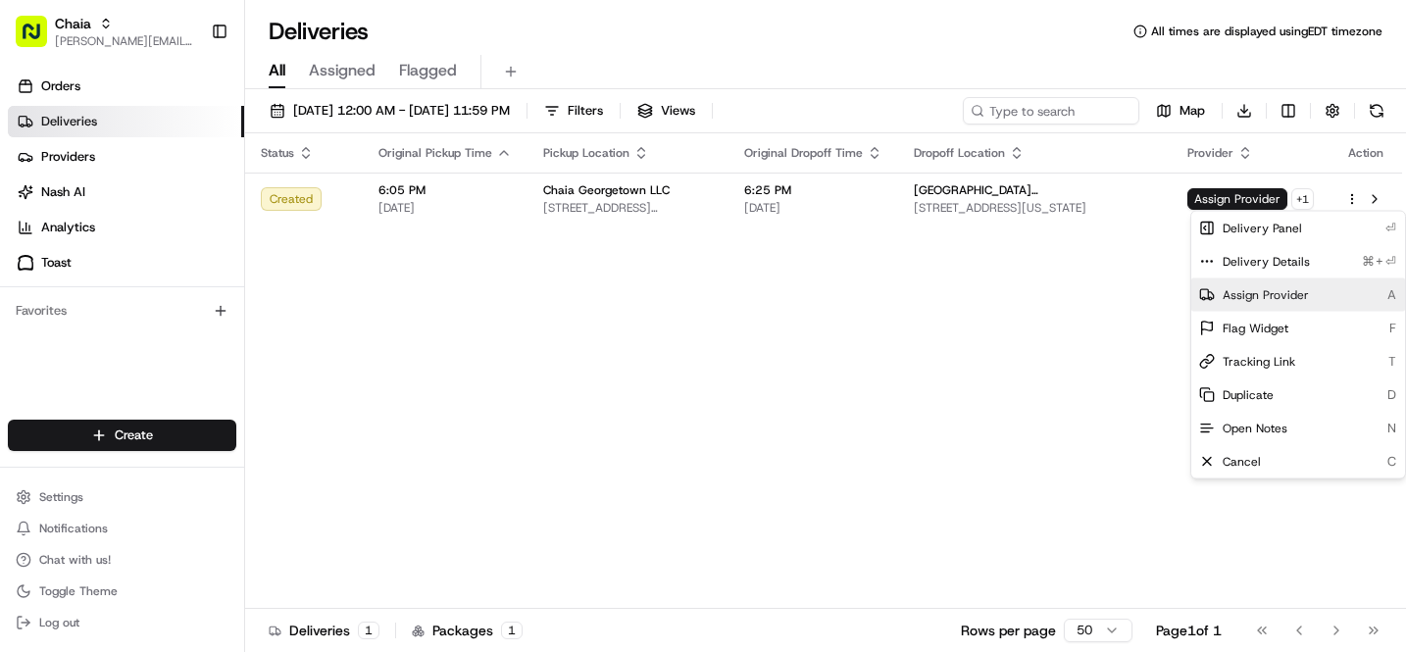
click at [1264, 297] on span "Assign Provider" at bounding box center [1266, 295] width 86 height 16
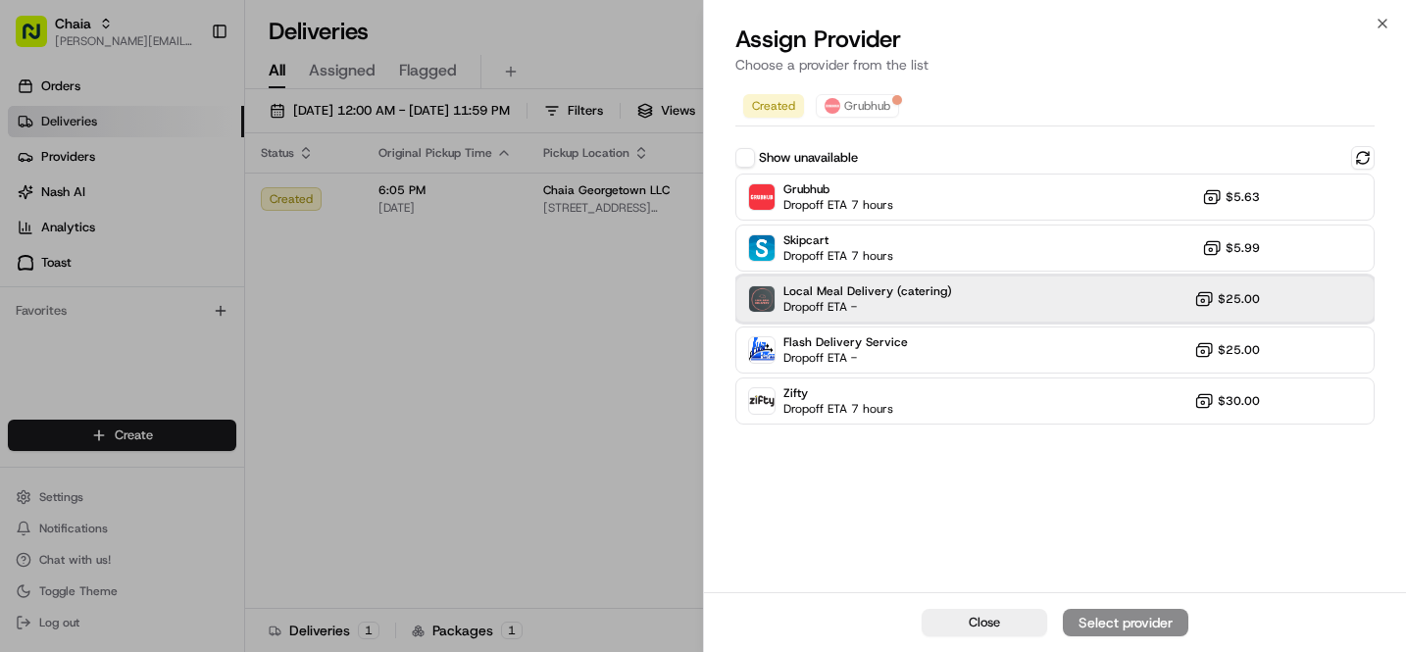
click at [839, 290] on span "Local Meal Delivery (catering)" at bounding box center [867, 291] width 169 height 16
click at [1133, 625] on div "Assign Provider" at bounding box center [1125, 623] width 96 height 20
